Goal: Task Accomplishment & Management: Use online tool/utility

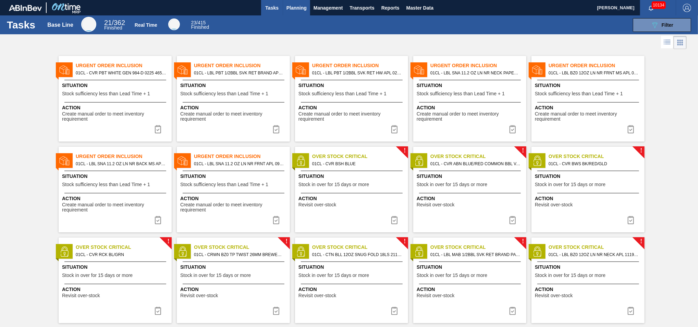
click at [298, 7] on span "Planning" at bounding box center [296, 8] width 20 height 8
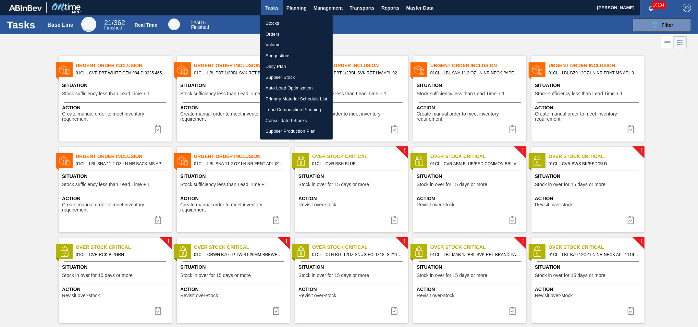
click at [281, 54] on li "Suggestions" at bounding box center [296, 55] width 73 height 11
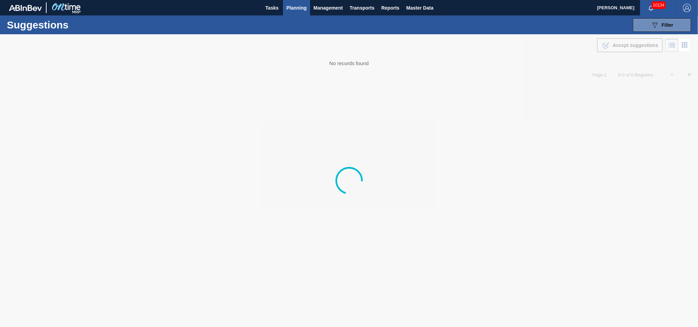
type from "[DATE]"
type to "[DATE]"
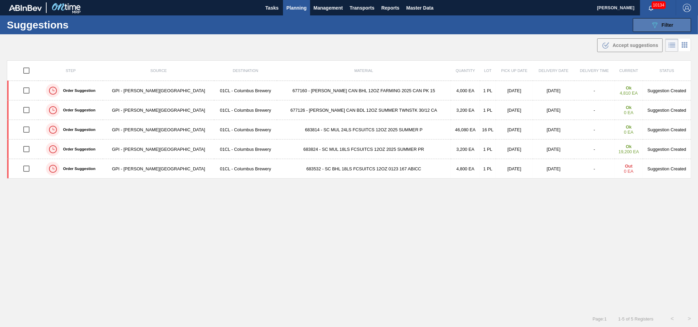
click at [653, 31] on button "089F7B8B-B2A5-4AFE-B5C0-19BA573D28AC Filter" at bounding box center [662, 25] width 58 height 14
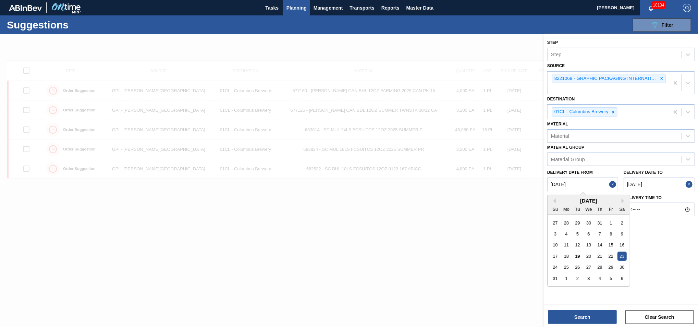
click at [589, 183] on from "[DATE]" at bounding box center [582, 185] width 71 height 14
click at [568, 265] on div "25" at bounding box center [566, 266] width 9 height 9
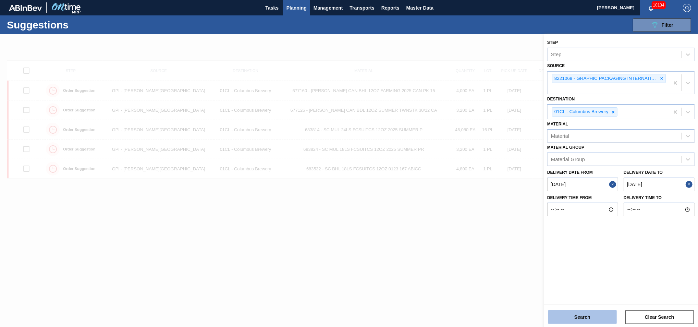
click at [567, 317] on button "Search" at bounding box center [582, 317] width 69 height 14
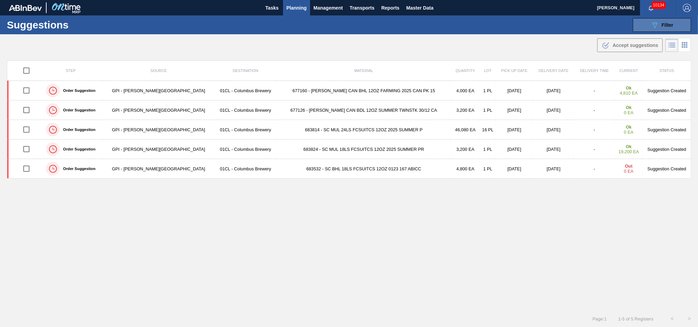
click at [652, 28] on icon "089F7B8B-B2A5-4AFE-B5C0-19BA573D28AC" at bounding box center [655, 25] width 8 height 8
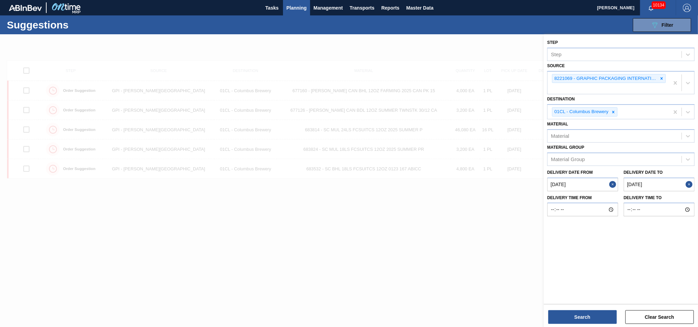
click at [600, 185] on from "[DATE]" at bounding box center [582, 185] width 71 height 14
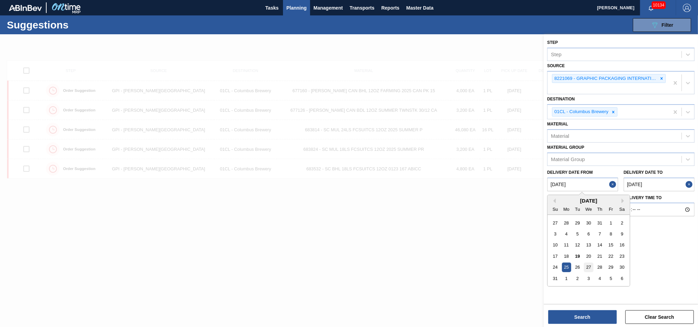
click at [588, 266] on div "27" at bounding box center [588, 266] width 9 height 9
type from "[DATE]"
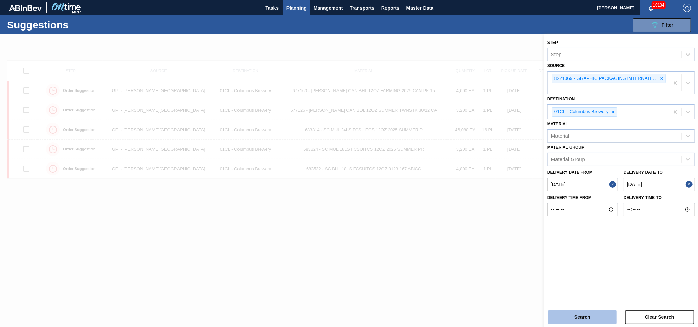
click at [582, 315] on button "Search" at bounding box center [582, 317] width 69 height 14
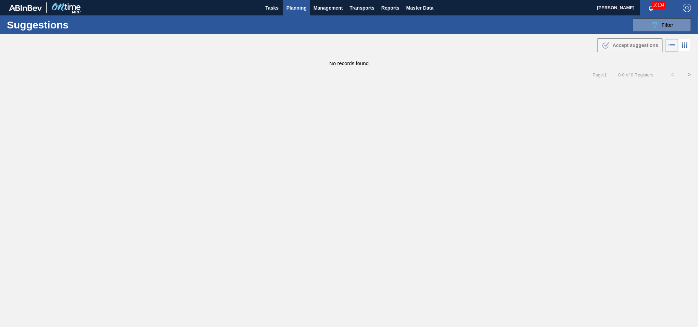
click at [550, 259] on main "Tasks Planning Management Transports Reports Master Data [PERSON_NAME] 10134 Ma…" at bounding box center [349, 163] width 698 height 327
click at [419, 213] on main "Tasks Planning Management Transports Reports Master Data [PERSON_NAME] 10134 Ma…" at bounding box center [349, 163] width 698 height 327
click at [657, 25] on icon "089F7B8B-B2A5-4AFE-B5C0-19BA573D28AC" at bounding box center [655, 25] width 8 height 8
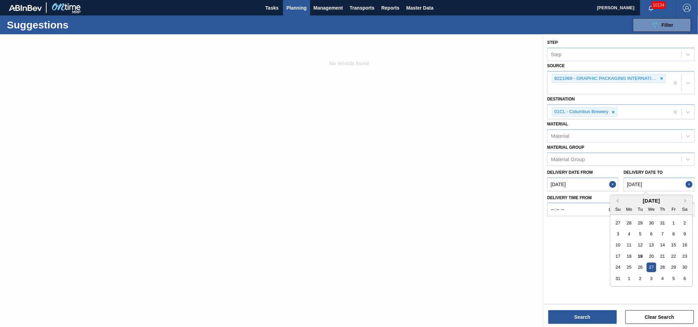
click at [666, 181] on to "[DATE]" at bounding box center [659, 185] width 71 height 14
click at [638, 278] on div "2" at bounding box center [640, 278] width 9 height 9
type to "[DATE]"
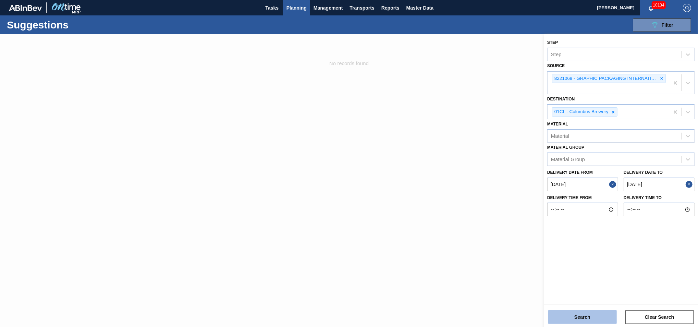
click at [587, 319] on button "Search" at bounding box center [582, 317] width 69 height 14
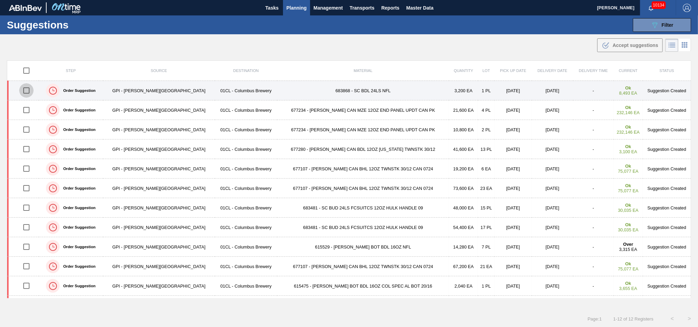
click at [30, 91] on input "checkbox" at bounding box center [26, 90] width 14 height 14
checkbox input "true"
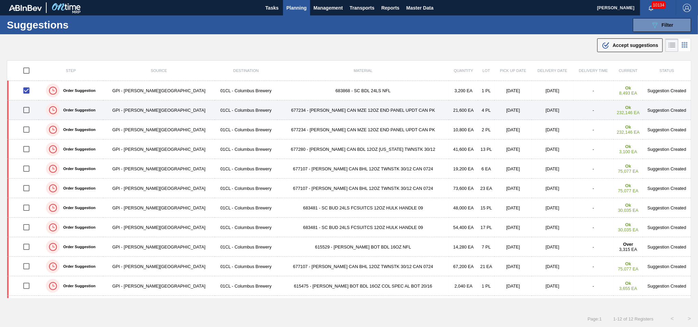
click at [29, 109] on input "checkbox" at bounding box center [26, 110] width 14 height 14
checkbox input "true"
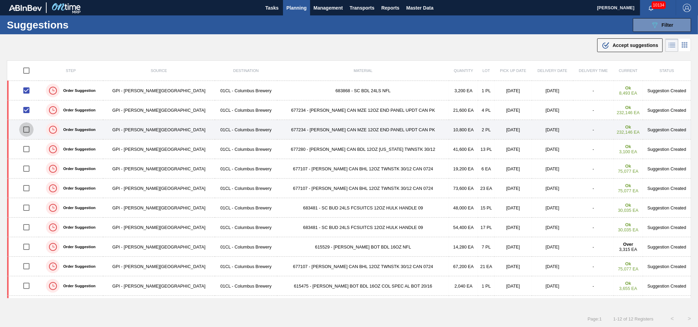
click at [27, 129] on input "checkbox" at bounding box center [26, 129] width 14 height 14
checkbox input "true"
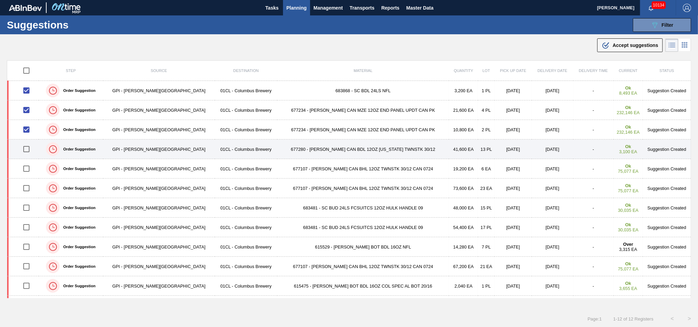
click at [29, 151] on input "checkbox" at bounding box center [26, 149] width 14 height 14
checkbox input "true"
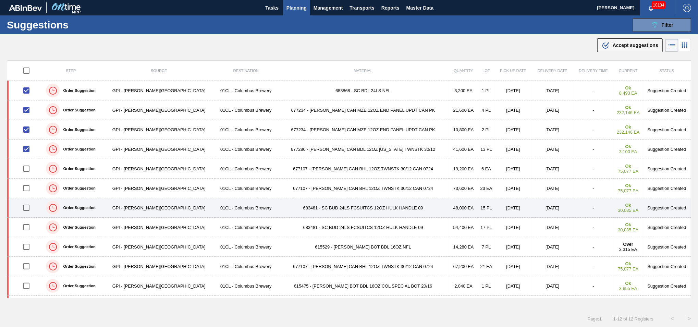
click at [29, 207] on input "checkbox" at bounding box center [26, 207] width 14 height 14
checkbox input "true"
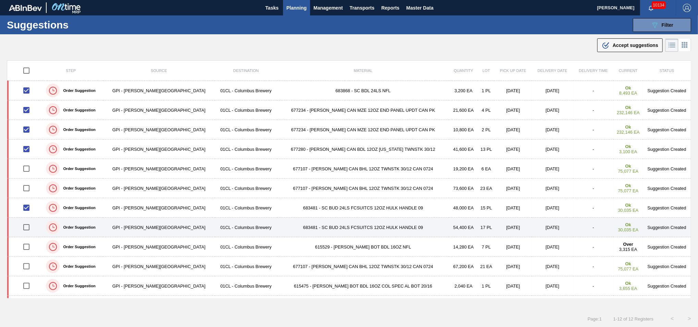
click at [28, 223] on input "checkbox" at bounding box center [26, 227] width 14 height 14
checkbox input "false"
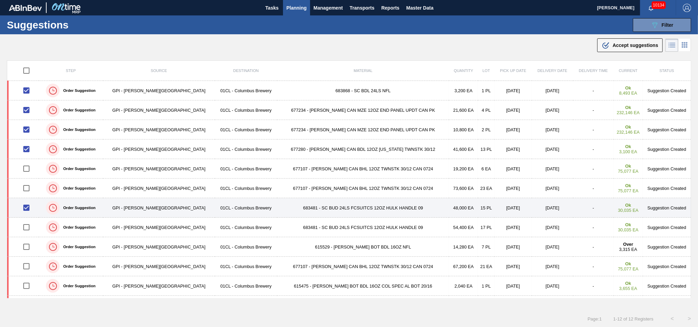
click at [28, 210] on input "checkbox" at bounding box center [26, 207] width 14 height 14
checkbox input "false"
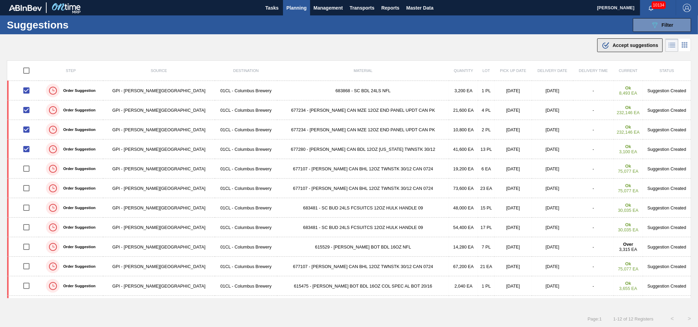
click at [624, 45] on span "Accept suggestions" at bounding box center [636, 44] width 46 height 5
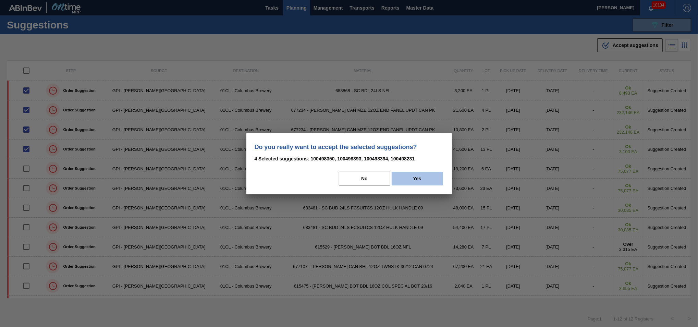
click at [427, 175] on button "Yes" at bounding box center [417, 179] width 51 height 14
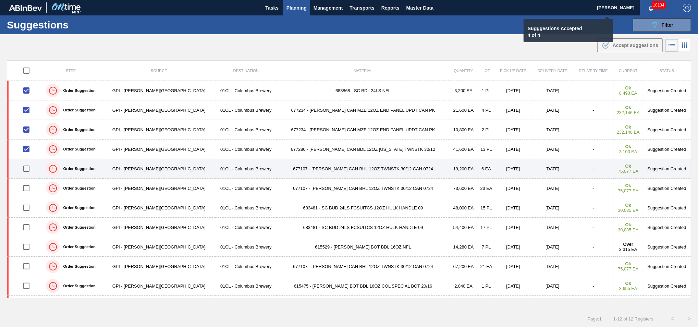
checkbox input "false"
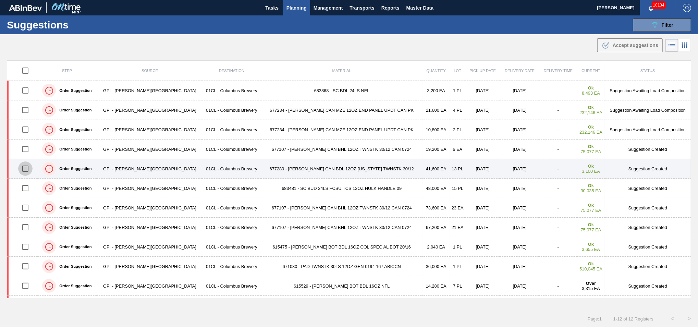
click at [31, 170] on input "checkbox" at bounding box center [25, 168] width 14 height 14
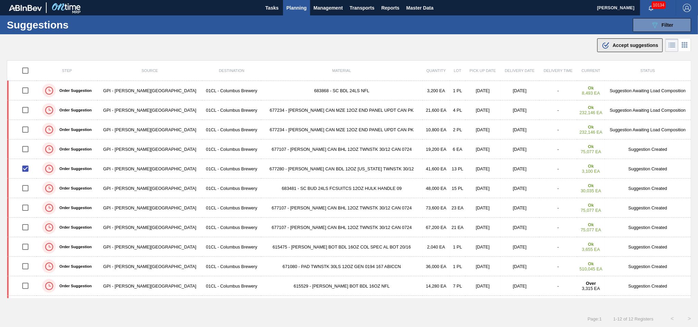
click at [606, 43] on icon ".b{fill:var(--color-action-default)}" at bounding box center [606, 45] width 8 height 8
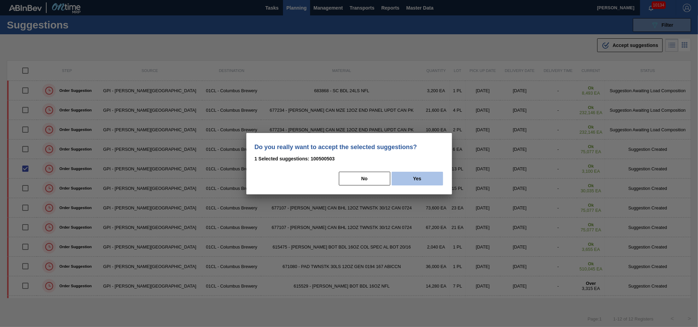
click at [420, 180] on button "Yes" at bounding box center [417, 179] width 51 height 14
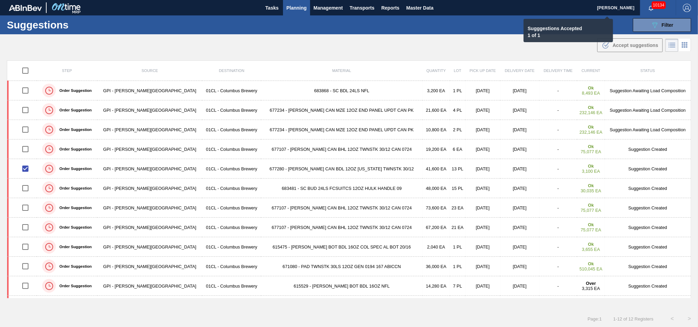
checkbox input "false"
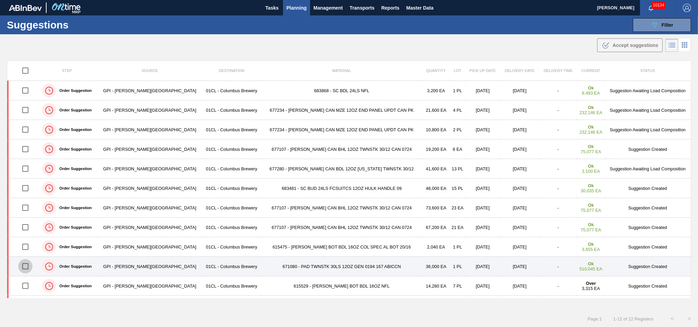
click at [29, 267] on input "checkbox" at bounding box center [25, 266] width 14 height 14
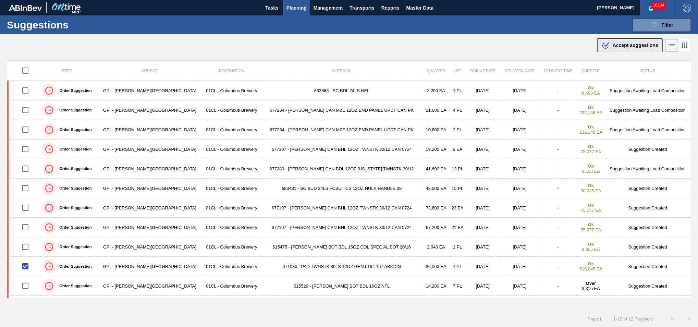
click at [616, 42] on span "Accept suggestions" at bounding box center [636, 44] width 46 height 5
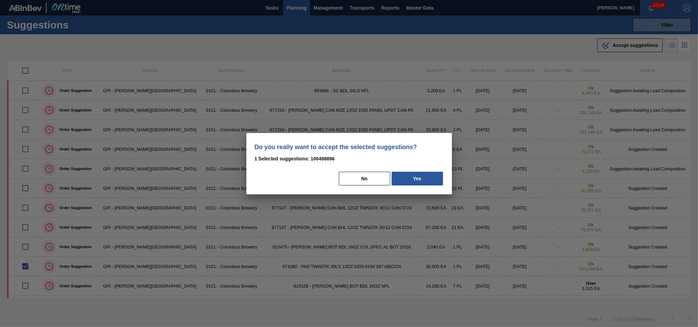
click at [405, 160] on p "1 Selected suggestions: 100498896" at bounding box center [349, 159] width 189 height 8
click at [403, 178] on button "Yes" at bounding box center [417, 179] width 51 height 14
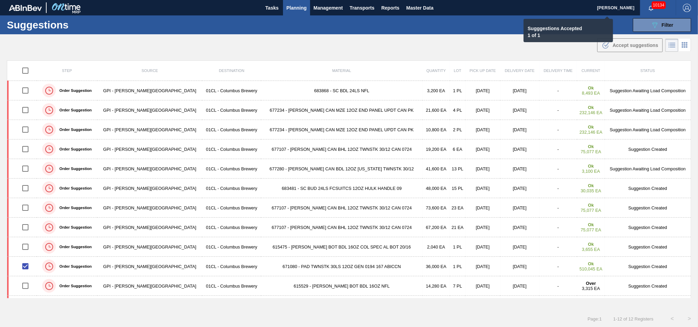
checkbox input "false"
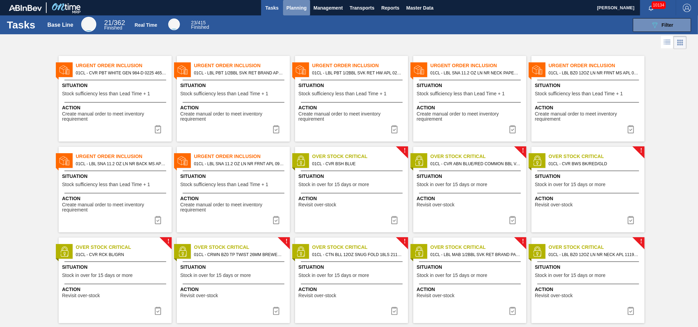
click at [298, 9] on span "Planning" at bounding box center [296, 8] width 20 height 8
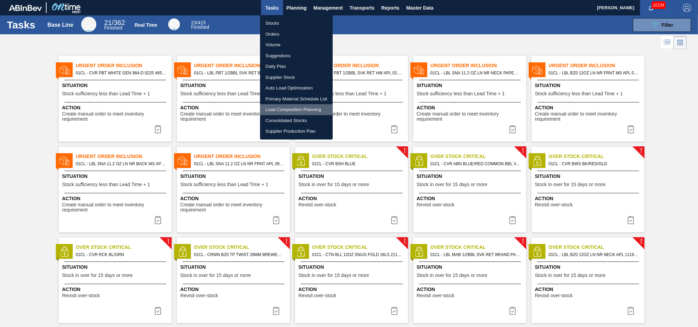
click at [280, 111] on li "Load Composition Planning" at bounding box center [296, 109] width 73 height 11
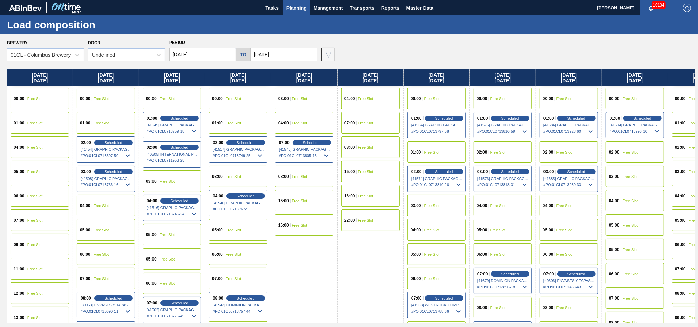
click at [523, 172] on div "03:00 Free Slot" at bounding box center [635, 177] width 58 height 22
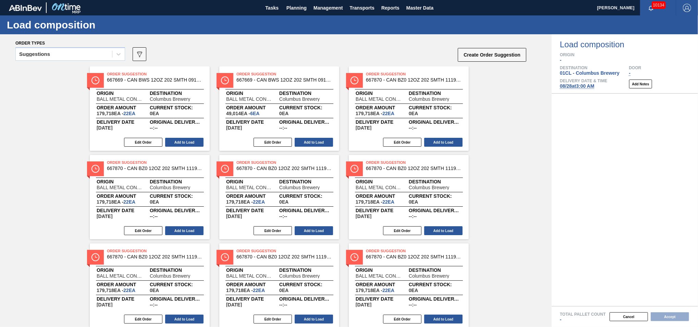
click at [114, 57] on div at bounding box center [118, 54] width 12 height 12
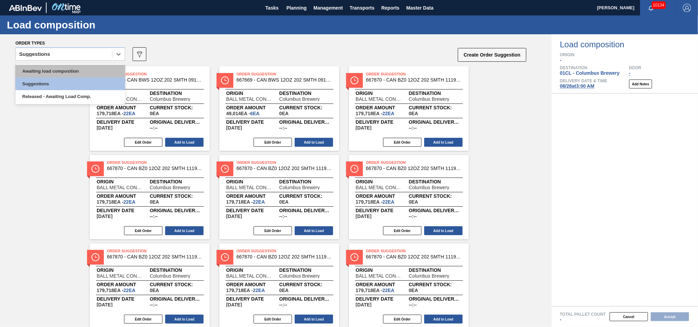
click at [92, 70] on div "Awaiting load composition" at bounding box center [70, 71] width 110 height 13
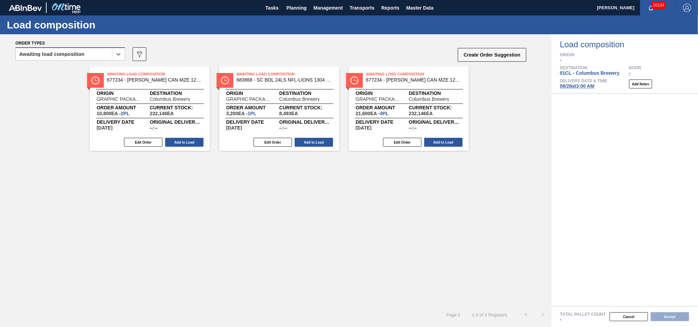
click at [97, 49] on div "Awaiting load composition" at bounding box center [64, 54] width 96 height 10
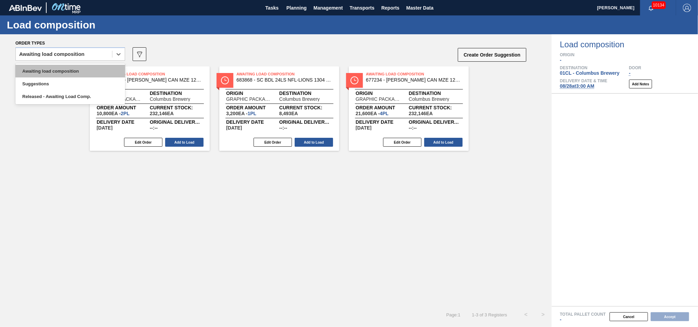
click at [75, 72] on div "Awaiting load composition" at bounding box center [70, 71] width 110 height 13
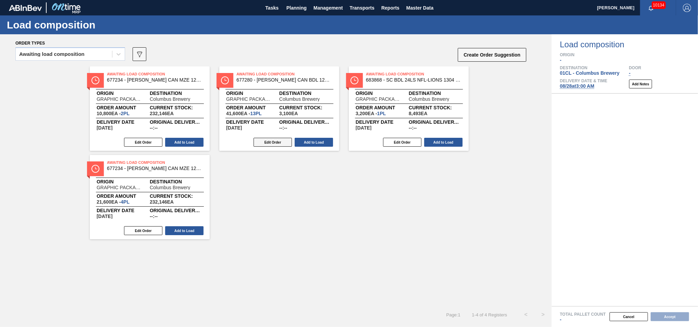
click at [279, 142] on button "Edit Order" at bounding box center [273, 142] width 38 height 9
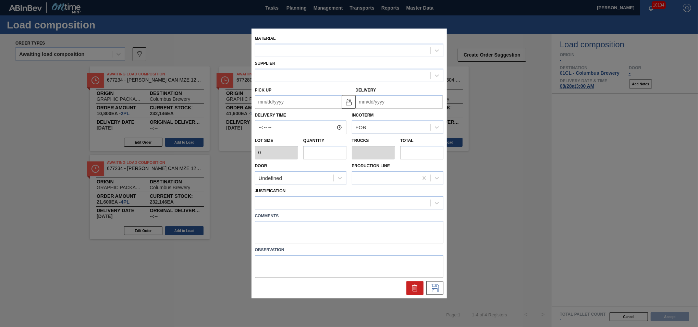
type input "3,200"
type input "13"
type input "0.5"
type input "41,600"
type up "[DATE]"
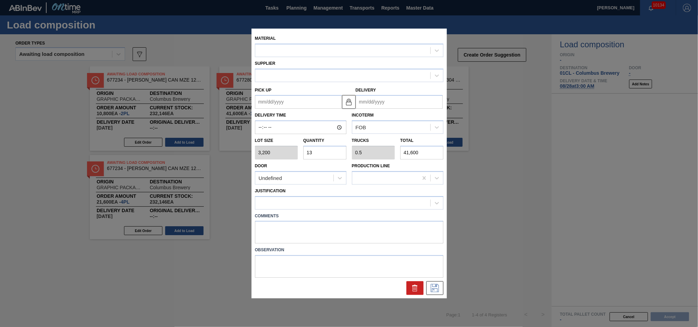
type input "[DATE]"
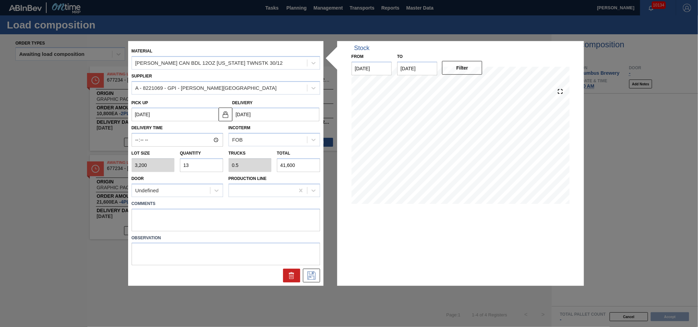
click at [200, 165] on input "13" at bounding box center [201, 165] width 43 height 14
type input "1"
type input "0.038"
type input "3,200"
type input "14"
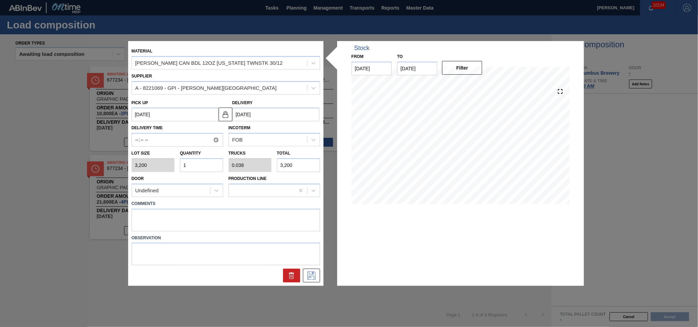
type input "0.538"
type input "44,800"
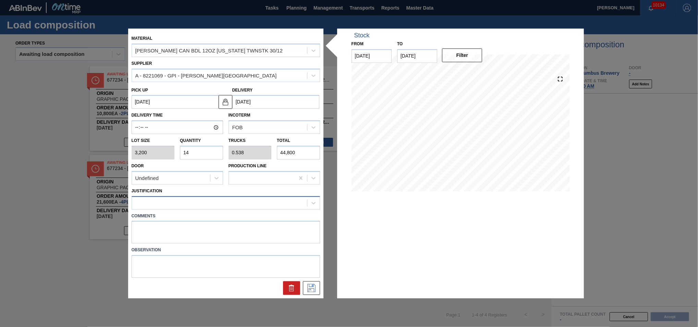
type input "14"
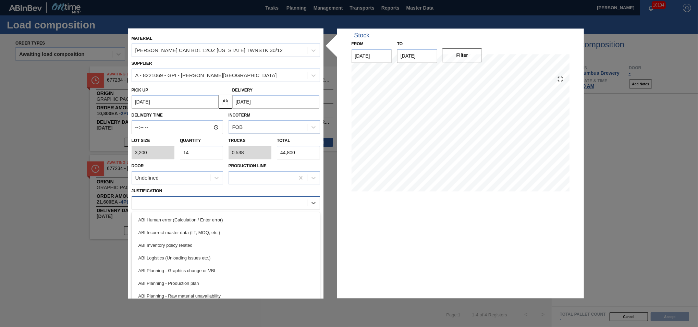
click at [223, 204] on div at bounding box center [219, 203] width 175 height 10
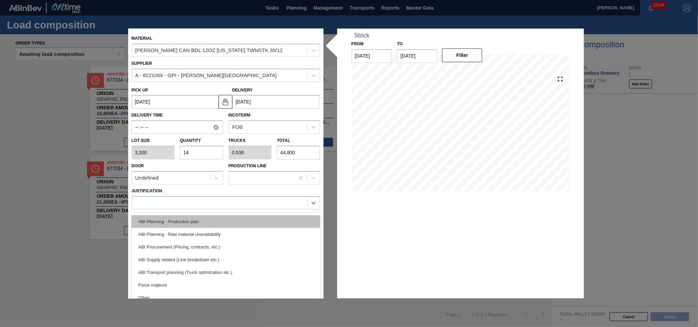
scroll to position [77, 0]
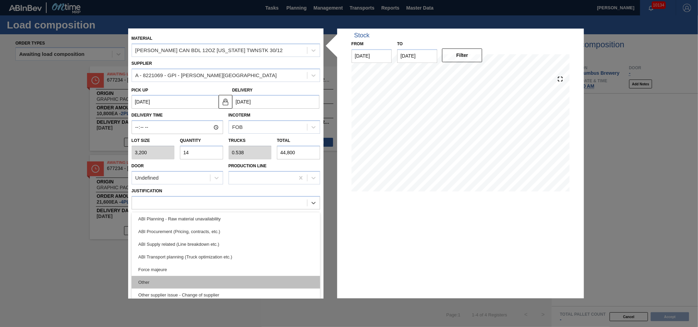
click at [215, 245] on div "Other" at bounding box center [226, 282] width 188 height 13
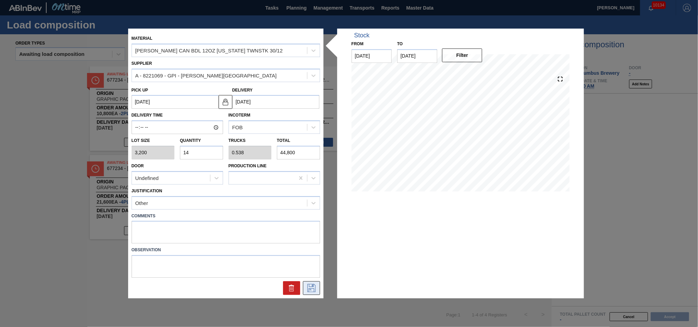
click at [306, 245] on icon at bounding box center [311, 288] width 11 height 8
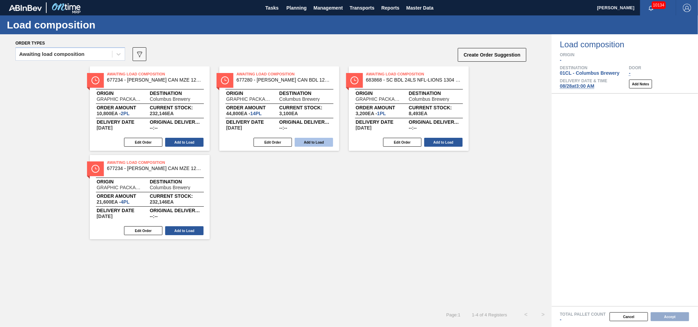
click at [304, 142] on button "Add to Load" at bounding box center [314, 142] width 38 height 9
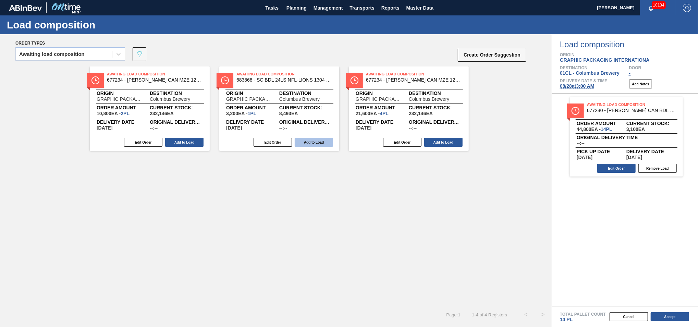
click at [316, 141] on button "Add to Load" at bounding box center [314, 142] width 38 height 9
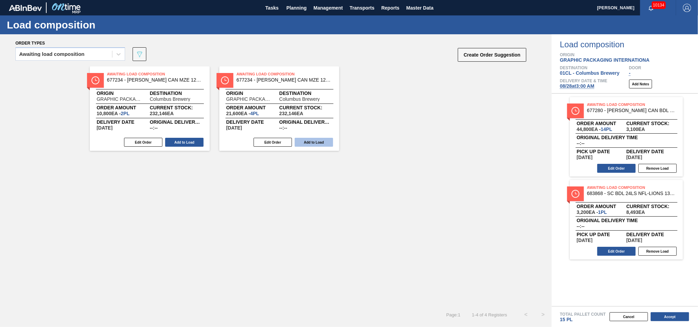
click at [306, 140] on button "Add to Load" at bounding box center [314, 142] width 38 height 9
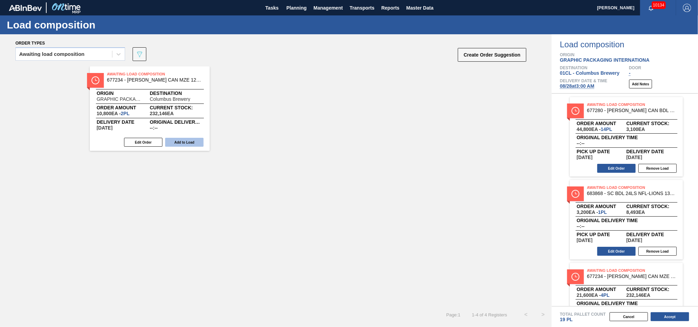
click at [179, 142] on button "Add to Load" at bounding box center [184, 142] width 38 height 9
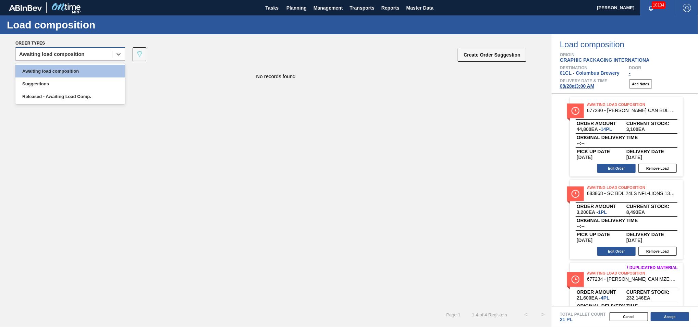
click at [99, 53] on div "Awaiting load composition" at bounding box center [64, 54] width 96 height 10
click at [93, 71] on div "Awaiting load composition" at bounding box center [70, 71] width 110 height 13
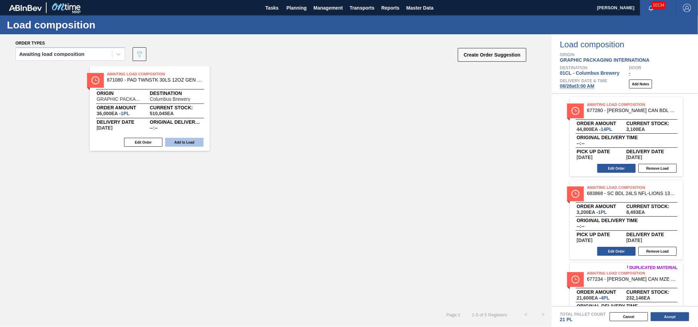
click at [185, 143] on button "Add to Load" at bounding box center [184, 142] width 38 height 9
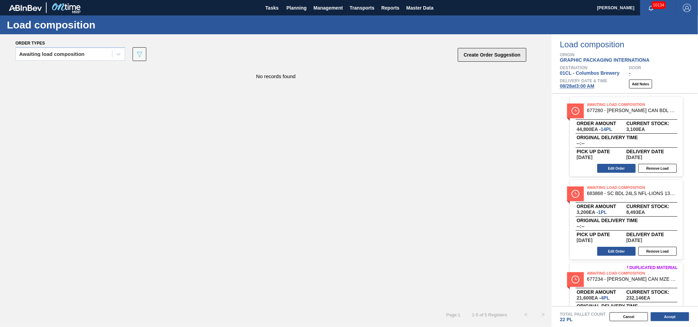
click at [475, 54] on button "Create Order Suggestion" at bounding box center [492, 55] width 69 height 14
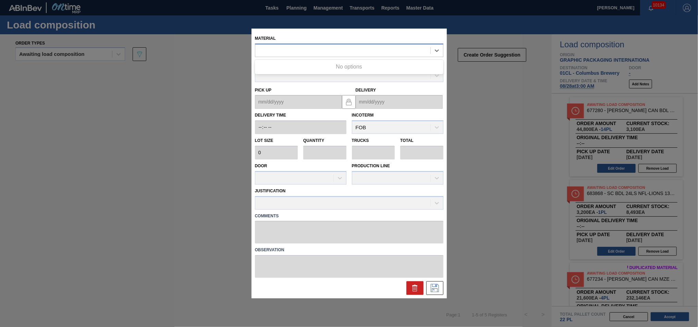
click at [276, 54] on div at bounding box center [342, 51] width 175 height 10
type input "683623"
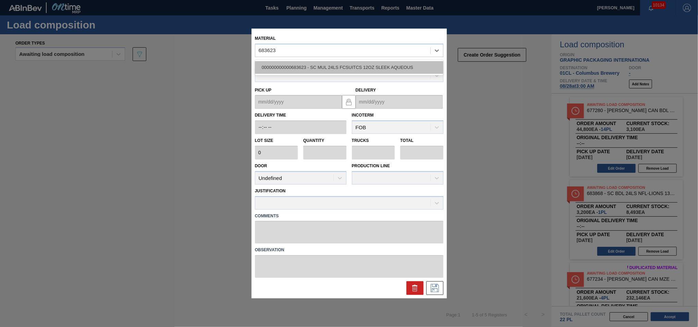
click at [284, 66] on div "000000000000683623 - SC MUL 24LS FCSUITCS 12OZ SLEEK AQUEOUS" at bounding box center [349, 67] width 188 height 13
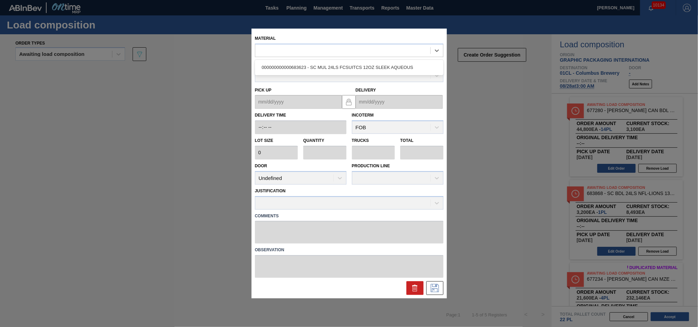
type input "2,880"
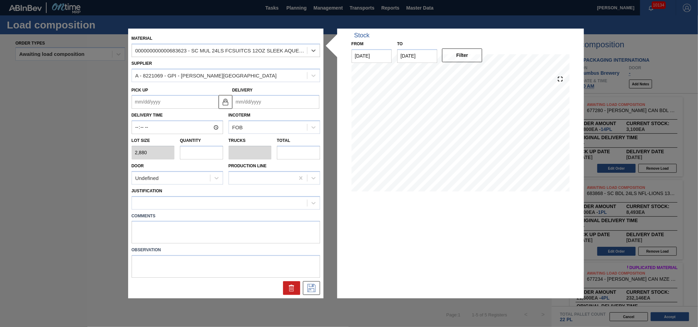
click at [291, 103] on input "Delivery" at bounding box center [275, 102] width 87 height 14
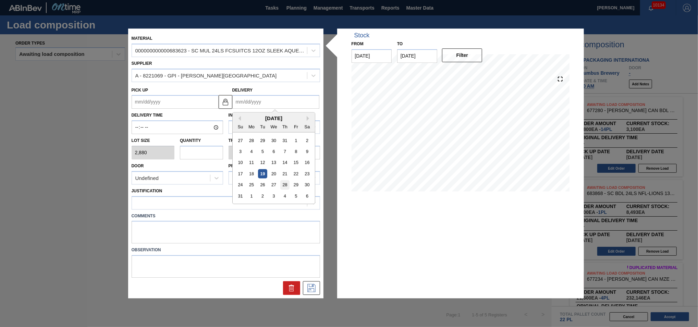
click at [286, 186] on div "28" at bounding box center [284, 184] width 9 height 9
type up "[DATE]"
type input "[DATE]"
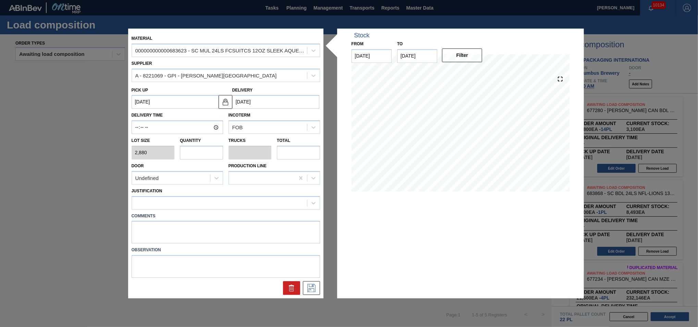
click at [202, 155] on input "text" at bounding box center [201, 153] width 43 height 14
type input "1"
type input "0.038"
type input "2,880"
type input "1"
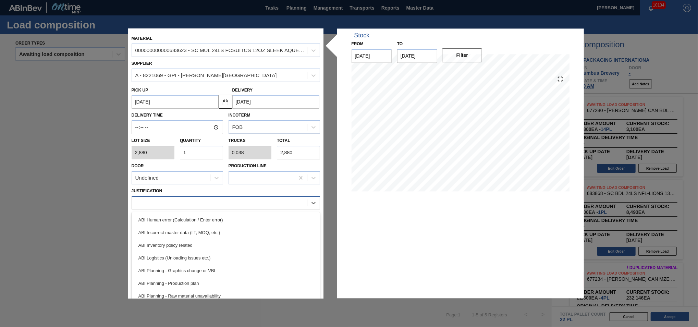
click at [198, 198] on div at bounding box center [219, 203] width 175 height 10
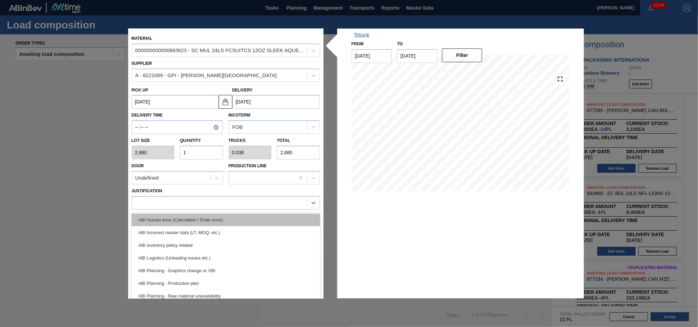
scroll to position [16, 0]
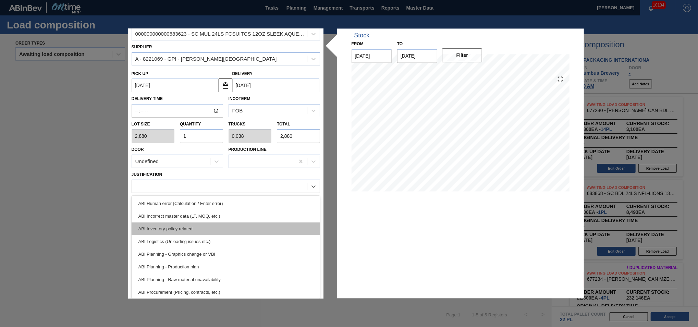
click at [182, 224] on div "ABI Inventory policy related" at bounding box center [226, 228] width 188 height 13
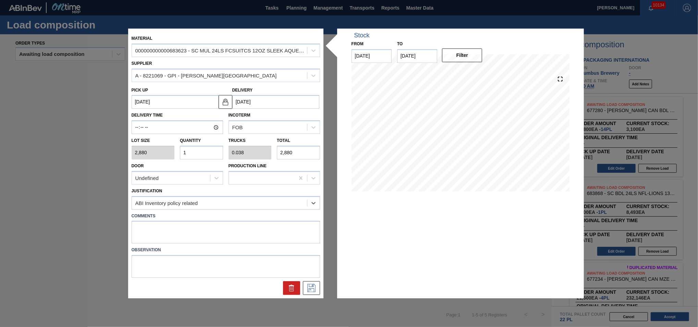
scroll to position [0, 0]
click at [315, 245] on icon at bounding box center [311, 288] width 8 height 8
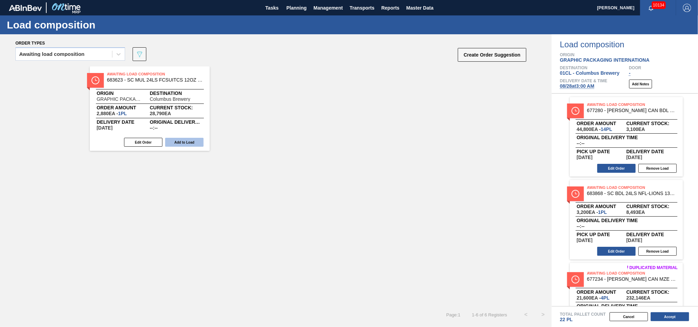
click at [178, 144] on button "Add to Load" at bounding box center [184, 142] width 38 height 9
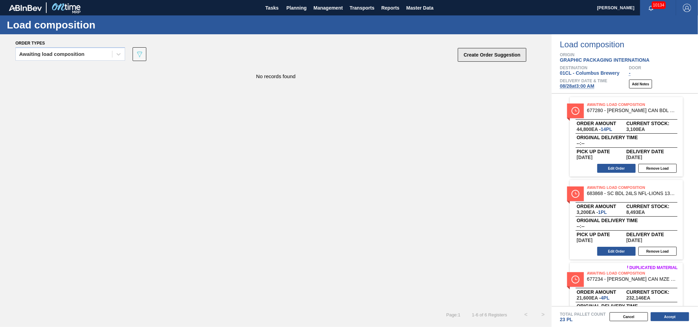
click at [492, 56] on button "Create Order Suggestion" at bounding box center [492, 55] width 69 height 14
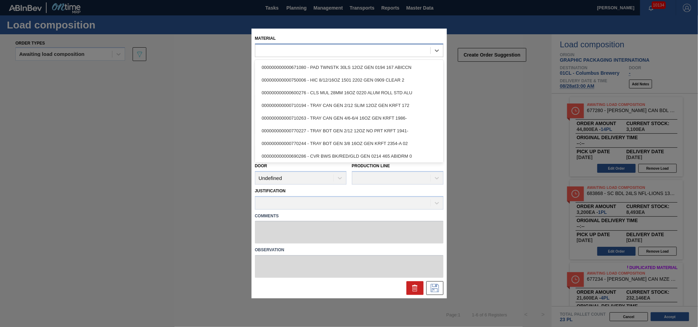
click at [283, 45] on div at bounding box center [349, 50] width 188 height 13
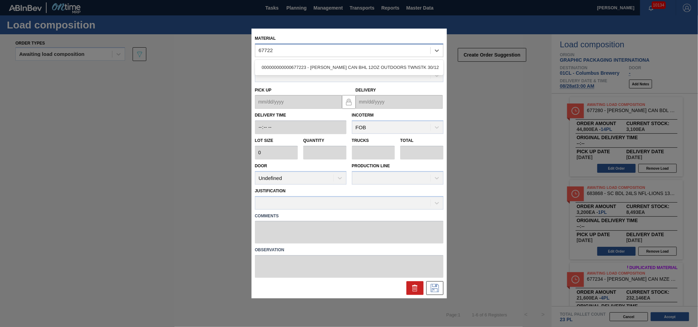
type input "677223"
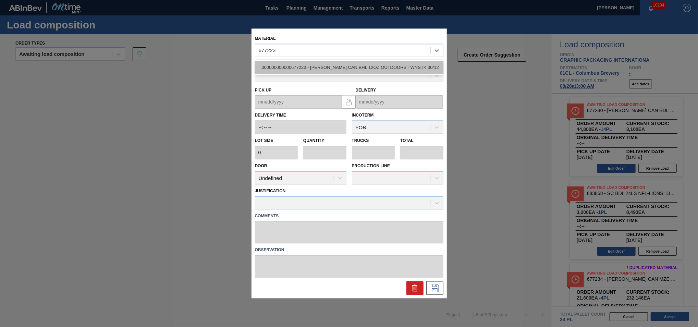
click at [325, 66] on div "000000000000677223 - CARR CAN BHL 12OZ OUTDOORS TWNSTK 30/12" at bounding box center [349, 67] width 188 height 13
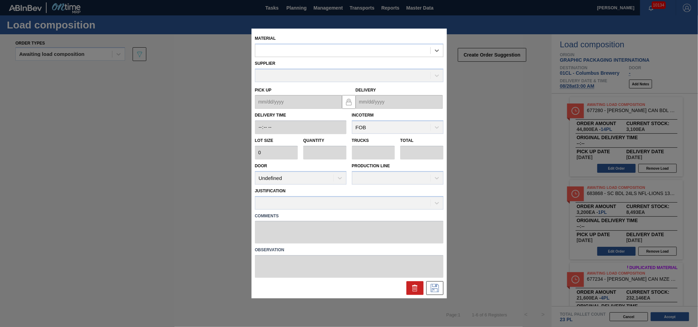
type input "3,200"
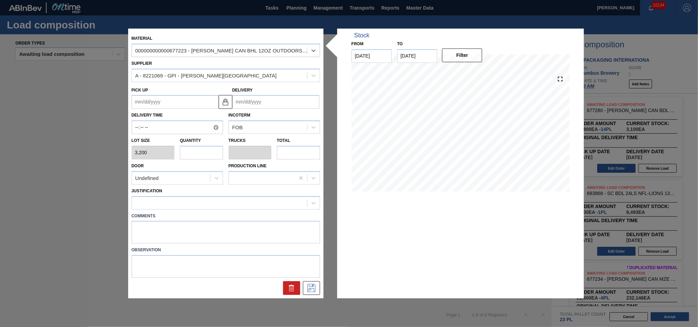
click at [287, 100] on input "Delivery" at bounding box center [275, 102] width 87 height 14
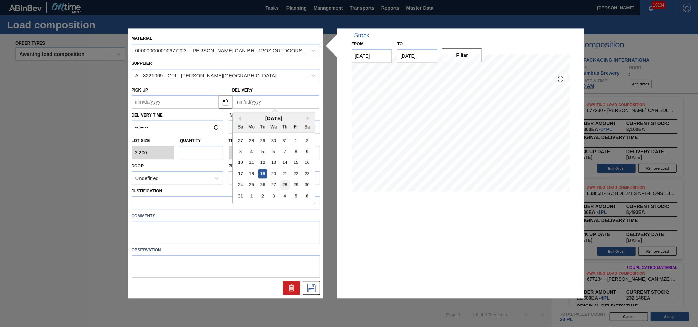
click at [286, 186] on div "28" at bounding box center [284, 184] width 9 height 9
type up "[DATE]"
type input "[DATE]"
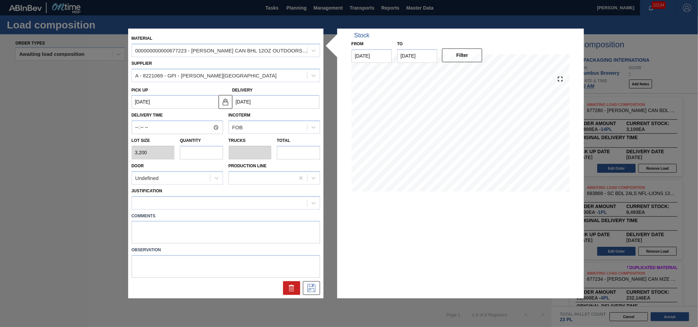
click at [201, 151] on input "text" at bounding box center [201, 153] width 43 height 14
type input "3"
type input "0.115"
type input "9,600"
type input "3"
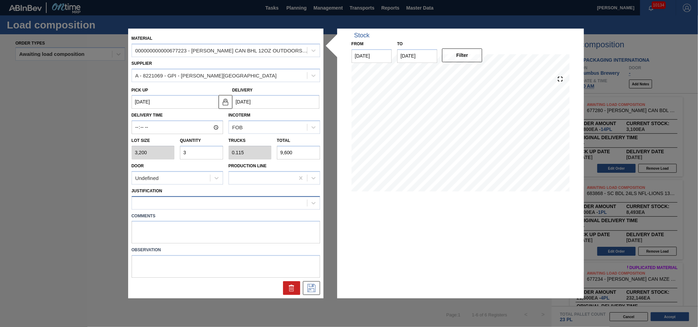
click at [206, 199] on div at bounding box center [219, 203] width 175 height 10
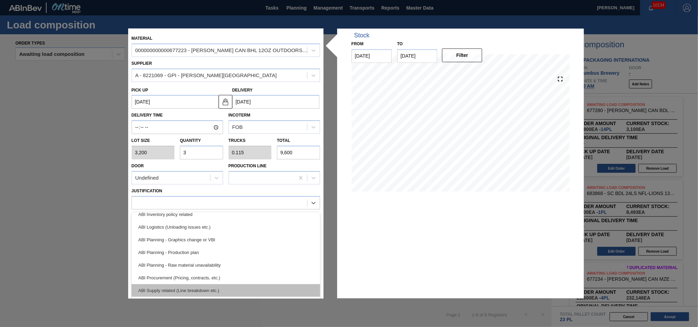
scroll to position [46, 0]
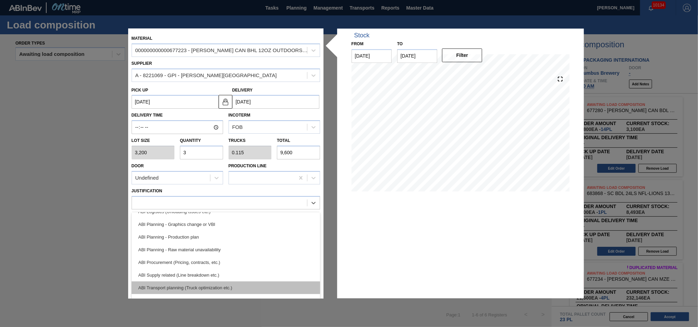
click at [235, 245] on div "ABI Transport planning (Truck optimization etc.)" at bounding box center [226, 287] width 188 height 13
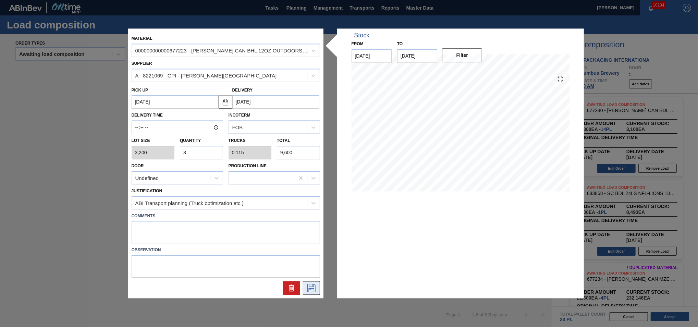
click at [307, 245] on button at bounding box center [311, 288] width 17 height 14
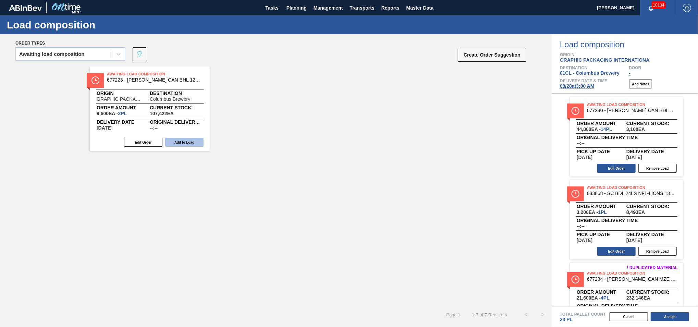
click at [188, 140] on button "Add to Load" at bounding box center [184, 142] width 38 height 9
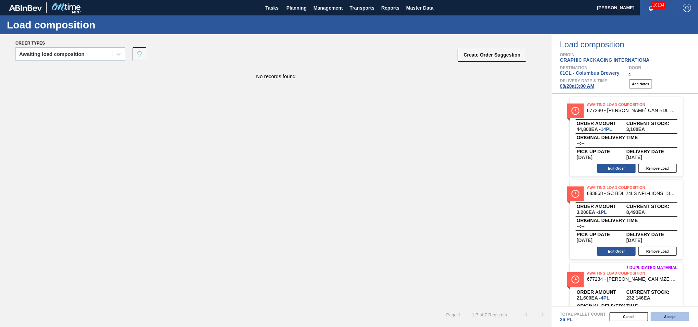
click at [523, 245] on button "Accept" at bounding box center [670, 316] width 38 height 9
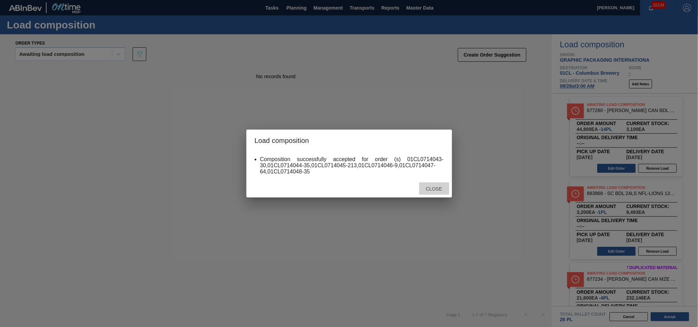
click at [435, 187] on span "Close" at bounding box center [433, 188] width 27 height 5
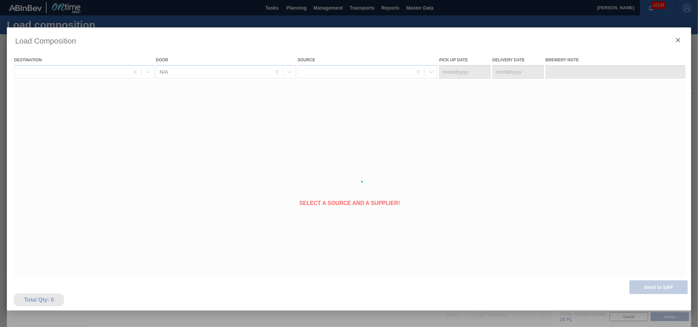
type Date "[DATE]"
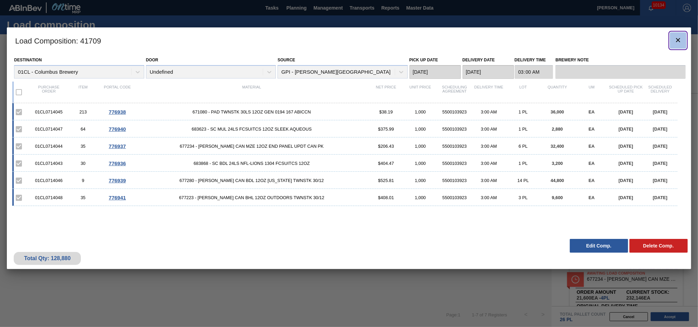
click at [523, 40] on icon "botão de ícone" at bounding box center [678, 40] width 8 height 8
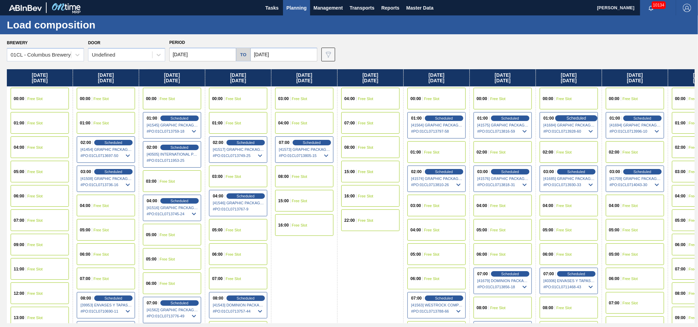
click at [523, 119] on span "Scheduled" at bounding box center [576, 118] width 20 height 4
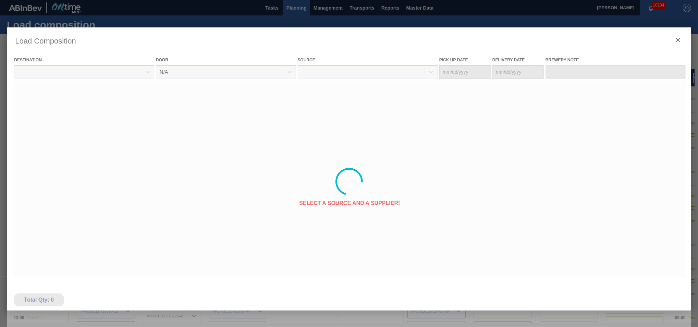
type Date "[DATE]"
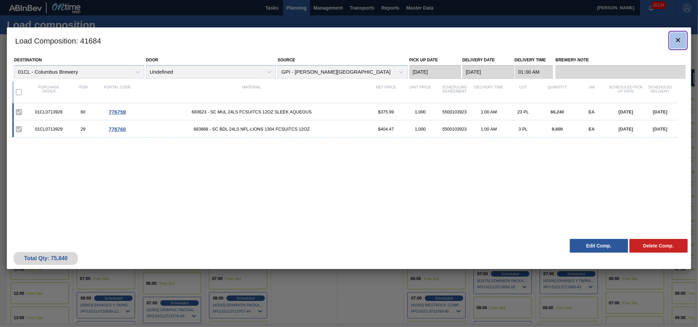
click at [523, 42] on icon "botão de ícone" at bounding box center [678, 40] width 8 height 8
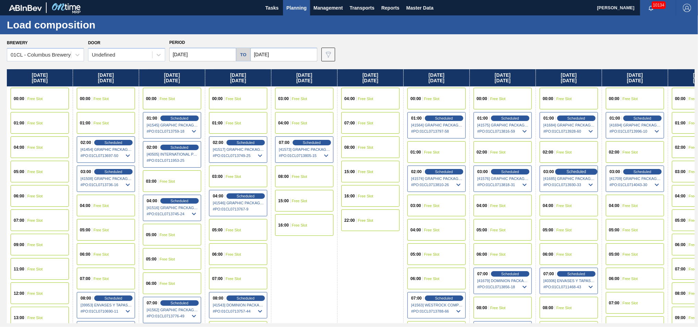
click at [523, 172] on span "Scheduled" at bounding box center [576, 171] width 20 height 4
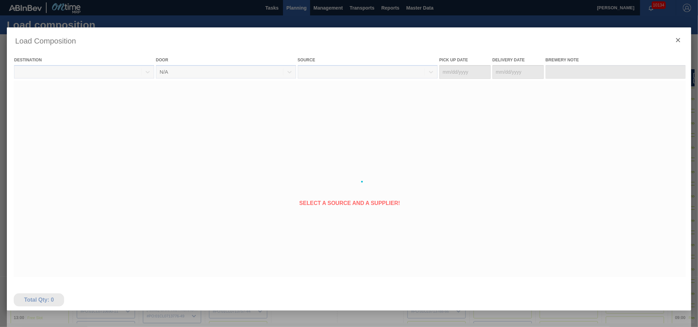
type Date "[DATE]"
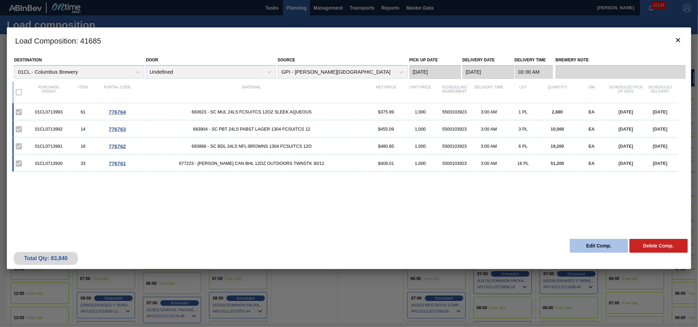
click at [523, 243] on button "Edit Comp." at bounding box center [599, 246] width 58 height 14
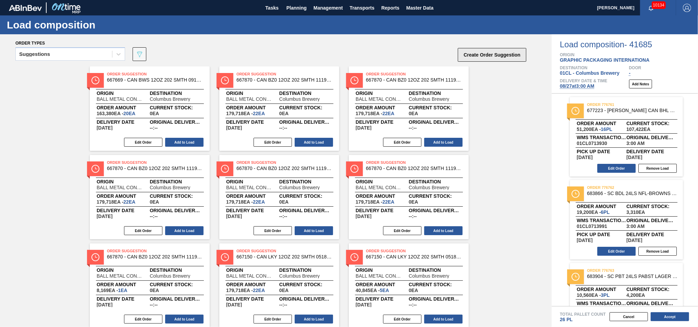
click at [496, 57] on button "Create Order Suggestion" at bounding box center [492, 55] width 69 height 14
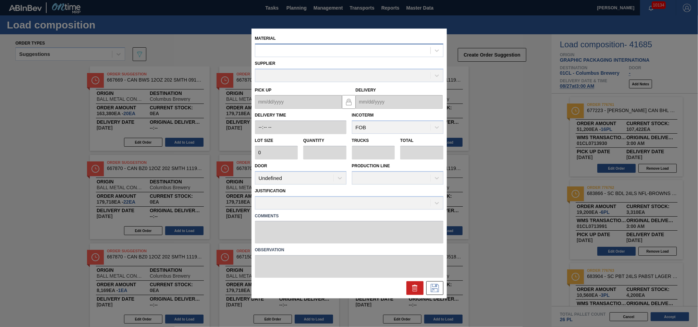
click at [355, 55] on div at bounding box center [342, 51] width 175 height 10
type input "683623"
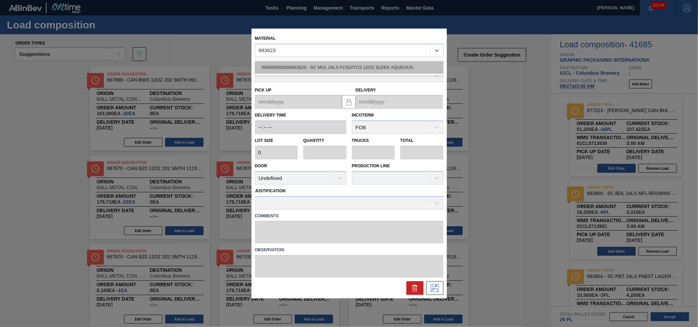
click at [350, 66] on div "000000000000683623 - SC MUL 24LS FCSUITCS 12OZ SLEEK AQUEOUS" at bounding box center [349, 67] width 188 height 13
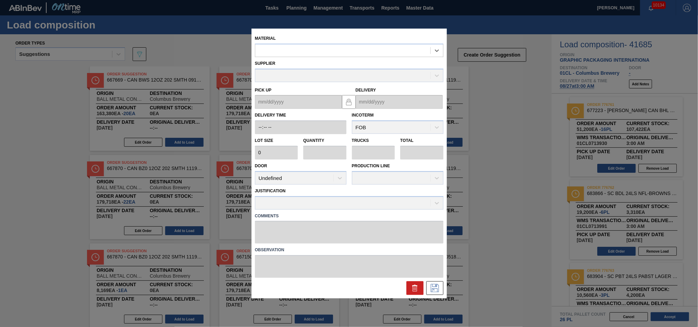
type input "2,880"
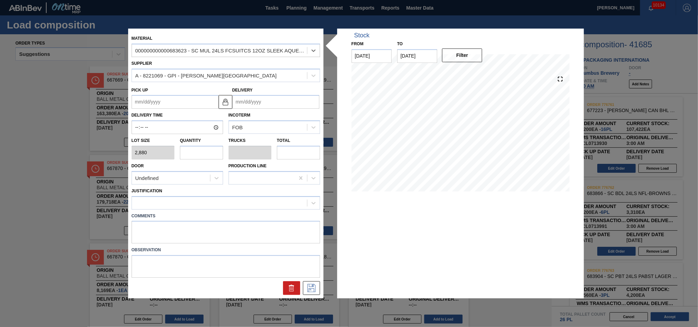
click at [278, 102] on input "Delivery" at bounding box center [275, 102] width 87 height 14
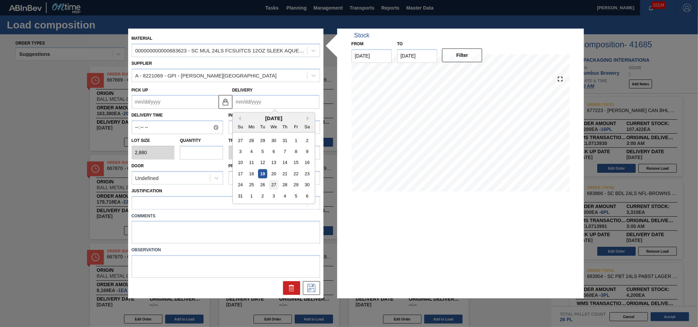
click at [276, 185] on div "27" at bounding box center [273, 184] width 9 height 9
type up "[DATE]"
type input "[DATE]"
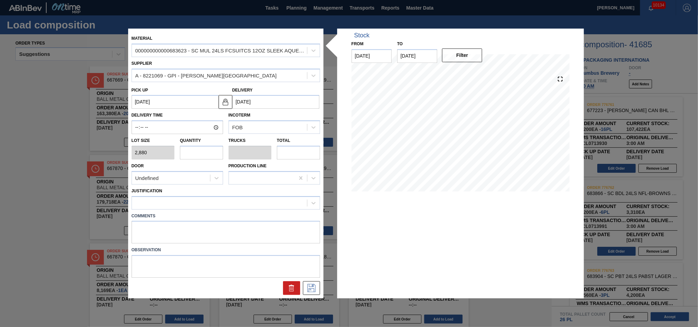
click at [208, 152] on input "text" at bounding box center [201, 153] width 43 height 14
type input "1"
type input "0.038"
type input "2,880"
type input "14"
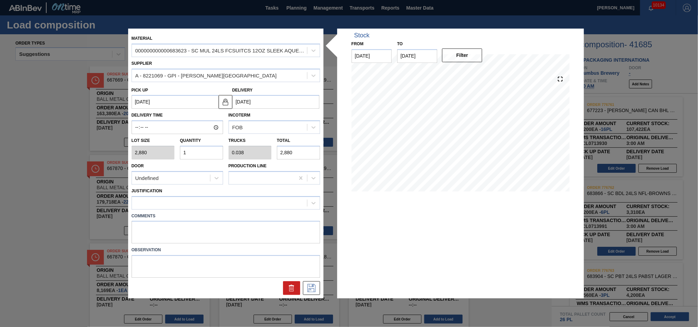
type input "0.538"
type input "40,320"
type input "14"
click at [233, 204] on div at bounding box center [219, 203] width 175 height 10
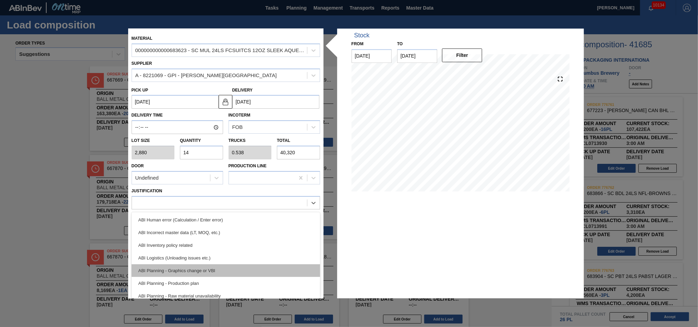
click at [231, 245] on div "ABI Planning - Graphics change or VBI" at bounding box center [226, 270] width 188 height 13
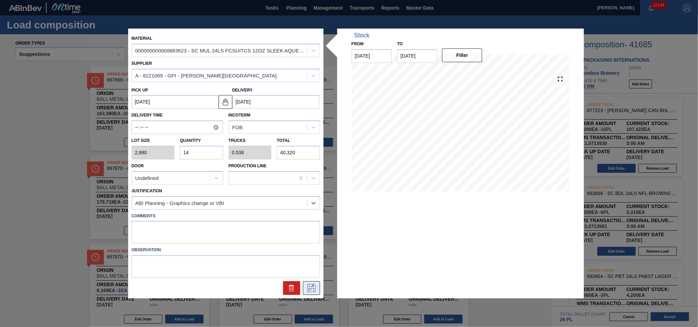
click at [311, 245] on icon at bounding box center [311, 288] width 11 height 8
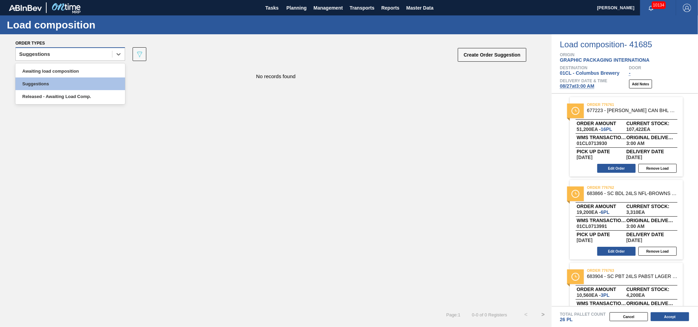
click at [109, 53] on div "Suggestions" at bounding box center [64, 54] width 96 height 10
click at [81, 69] on div "Awaiting load composition" at bounding box center [70, 71] width 110 height 13
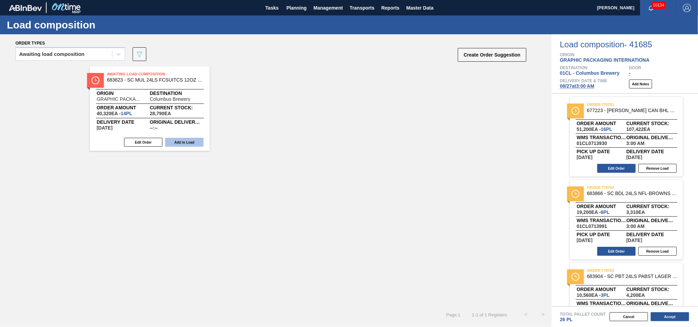
click at [191, 141] on button "Add to Load" at bounding box center [184, 142] width 38 height 9
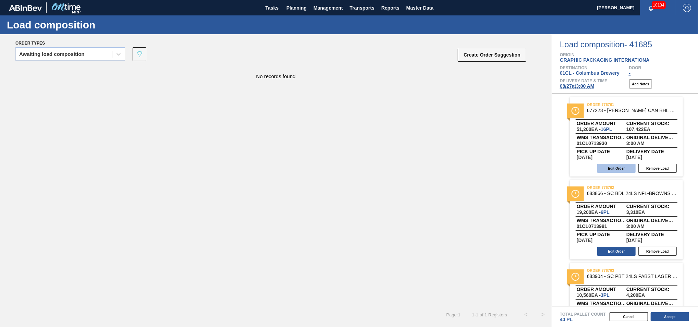
click at [523, 167] on button "Edit Order" at bounding box center [616, 168] width 38 height 9
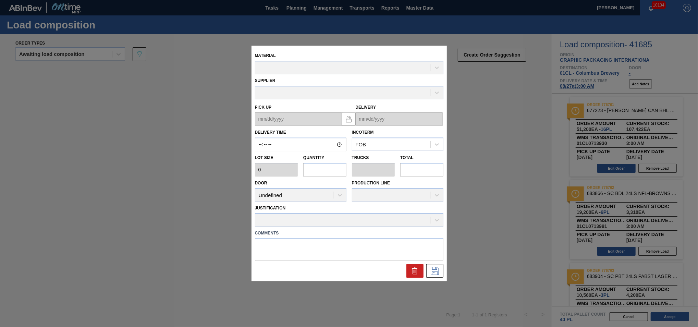
type input "03:00:00"
type input "3,200"
type input "16"
type input "0.615"
type input "51,200"
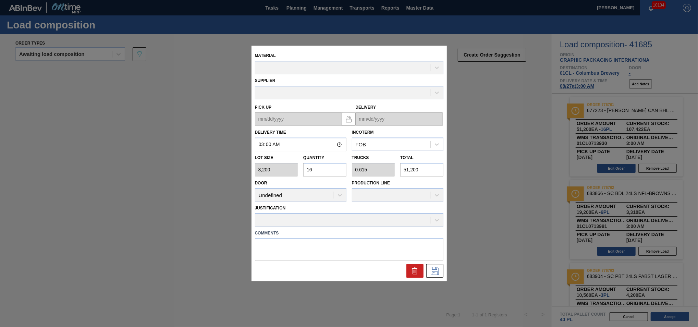
type up "[DATE]"
type input "[DATE]"
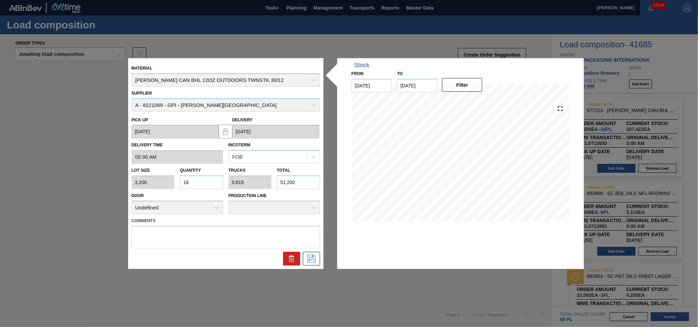
click at [208, 182] on input "16" at bounding box center [201, 182] width 43 height 14
type input "1"
type input "0.038"
type input "3,200"
type input "0"
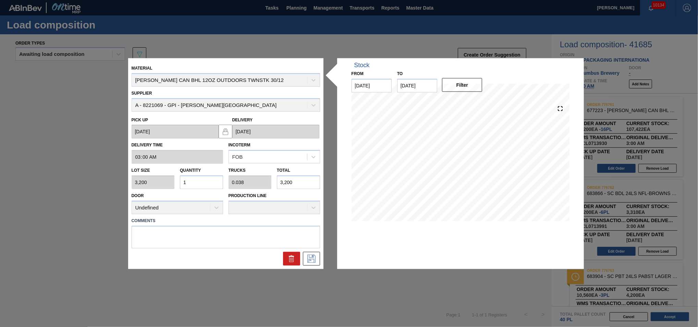
type input "0"
type input "2"
type input "0.077"
type input "6,400"
type input "2"
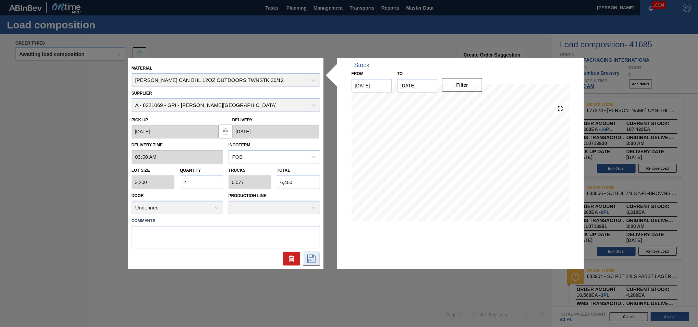
click at [310, 245] on icon at bounding box center [311, 258] width 11 height 8
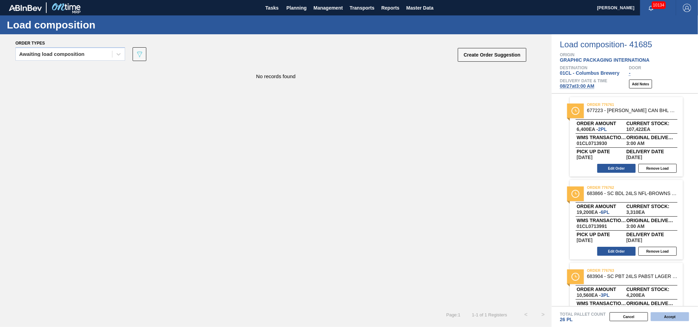
click at [523, 245] on button "Accept" at bounding box center [670, 316] width 38 height 9
